Goal: Task Accomplishment & Management: Use online tool/utility

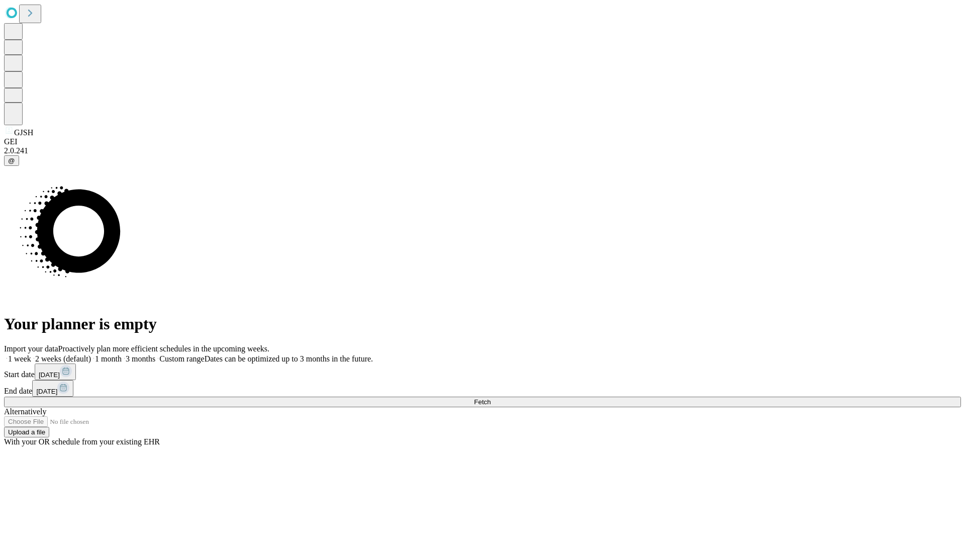
click at [491, 398] on span "Fetch" at bounding box center [482, 402] width 17 height 8
